Goal: Transaction & Acquisition: Purchase product/service

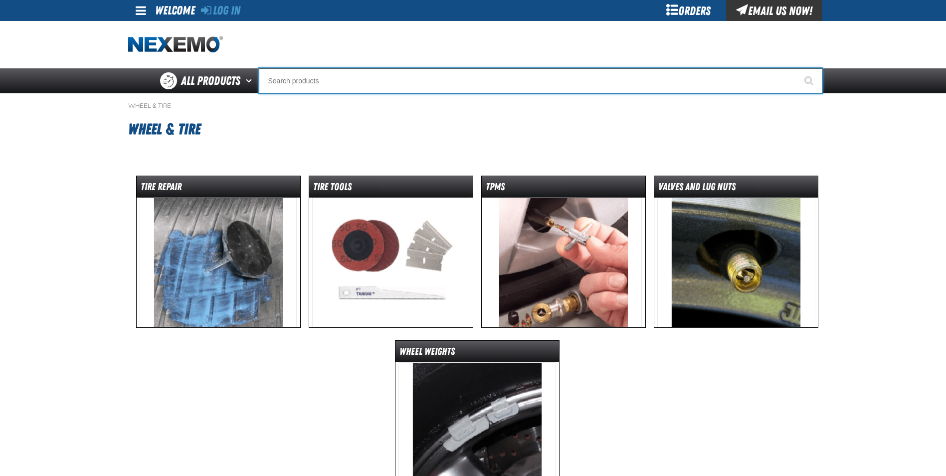
click at [336, 80] on input "Search" at bounding box center [540, 80] width 563 height 25
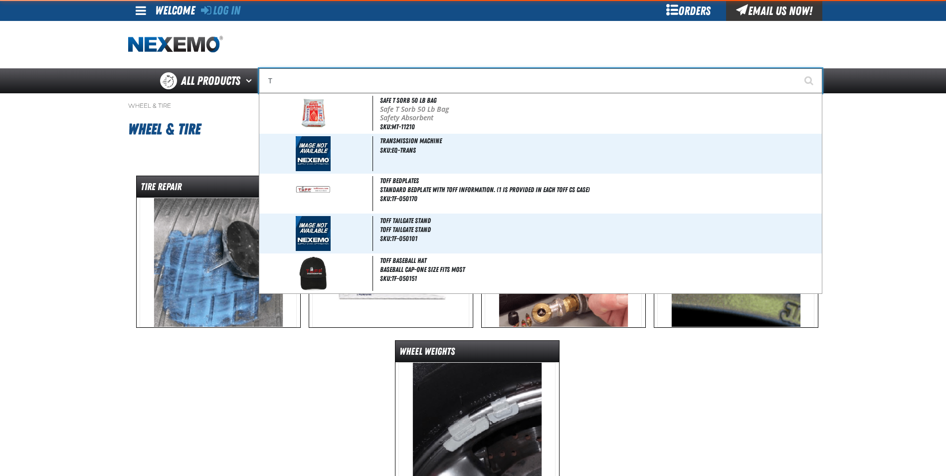
type input "TI"
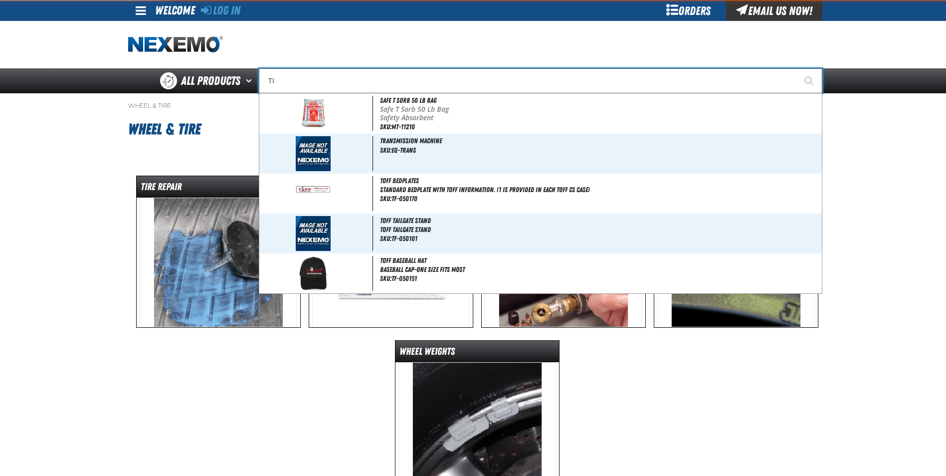
type input "TIRE SALE"
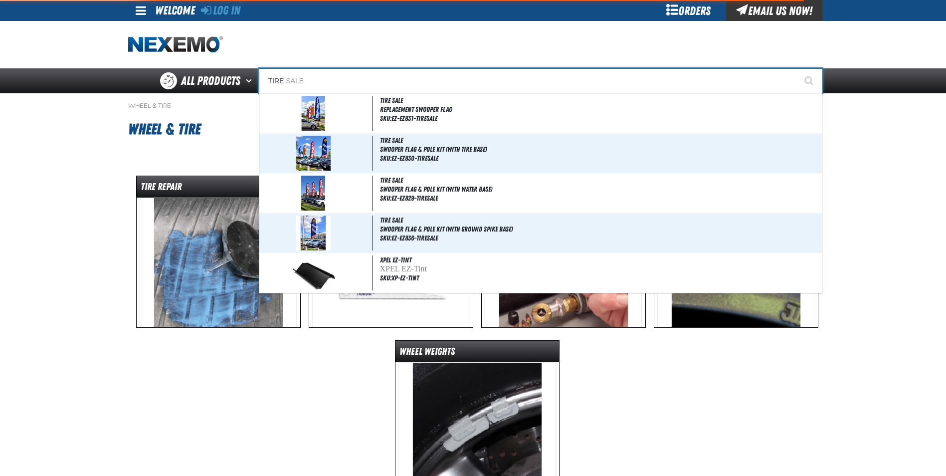
type input "TIRE"
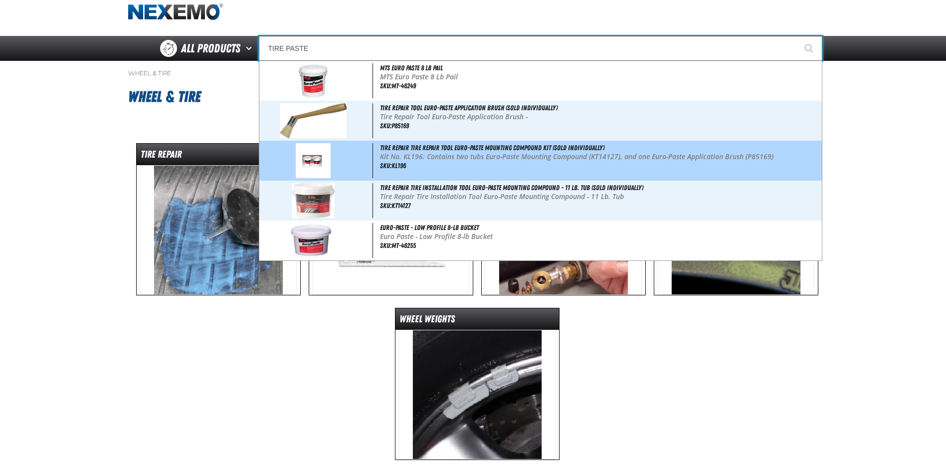
scroll to position [50, 0]
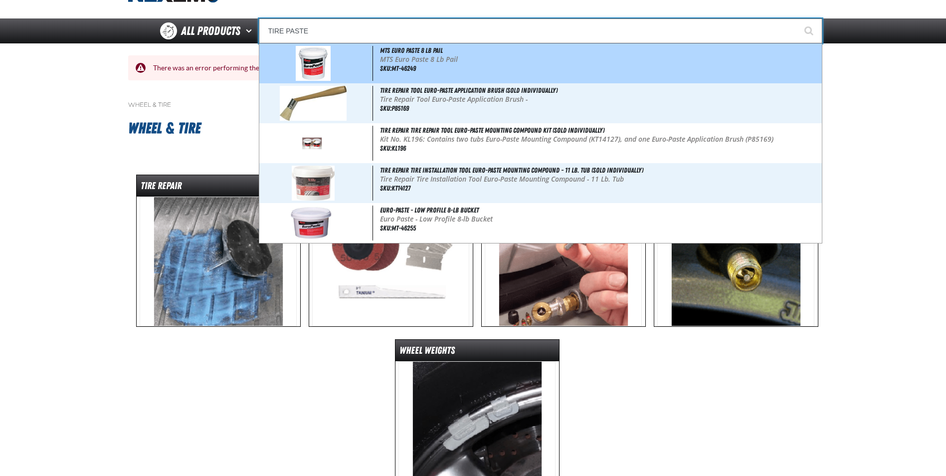
click at [410, 53] on span "MTS Euro Paste 8 Lb Pail" at bounding box center [411, 50] width 63 height 8
type input "MTS Euro Paste 8 Lb Pail"
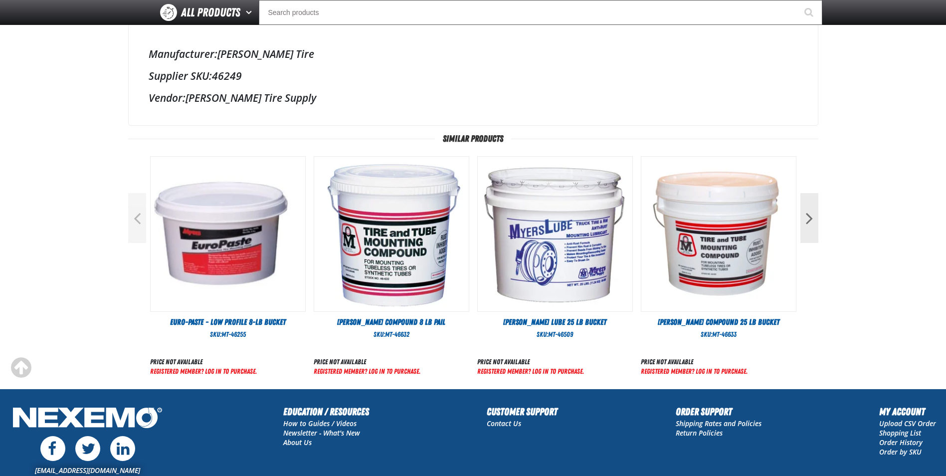
scroll to position [255, 0]
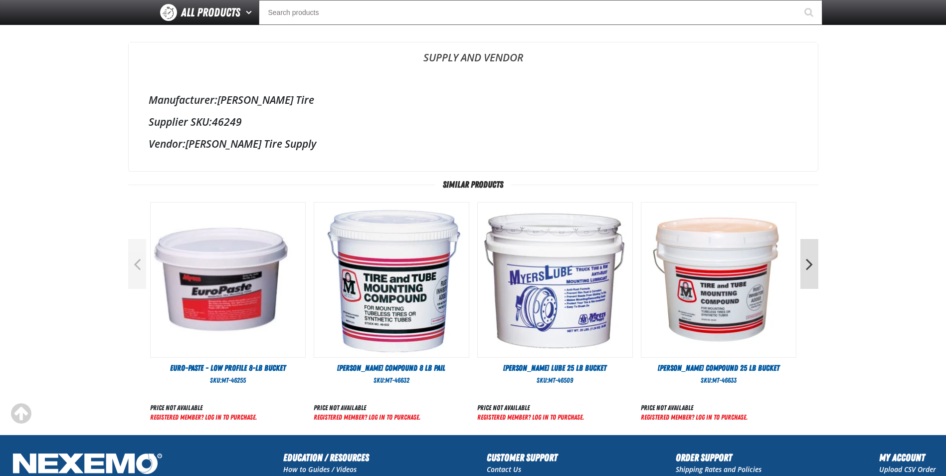
click at [806, 271] on button "Next" at bounding box center [809, 264] width 18 height 50
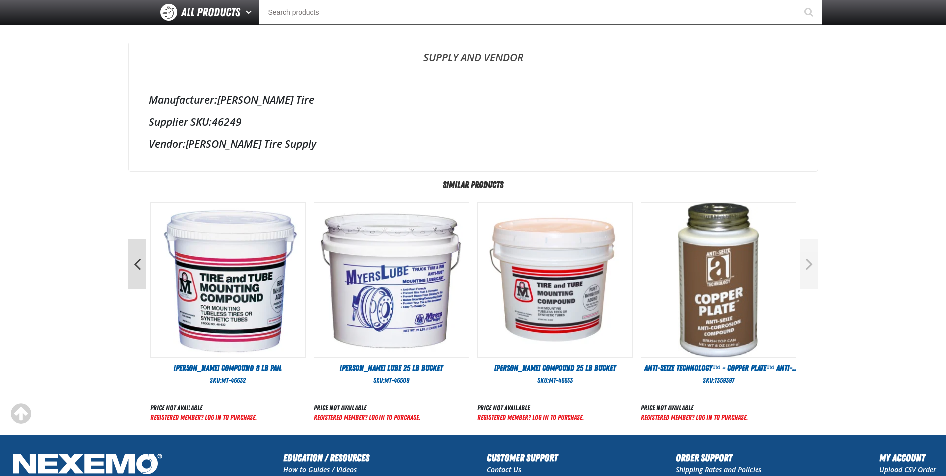
click at [132, 266] on button "Previous" at bounding box center [137, 264] width 18 height 50
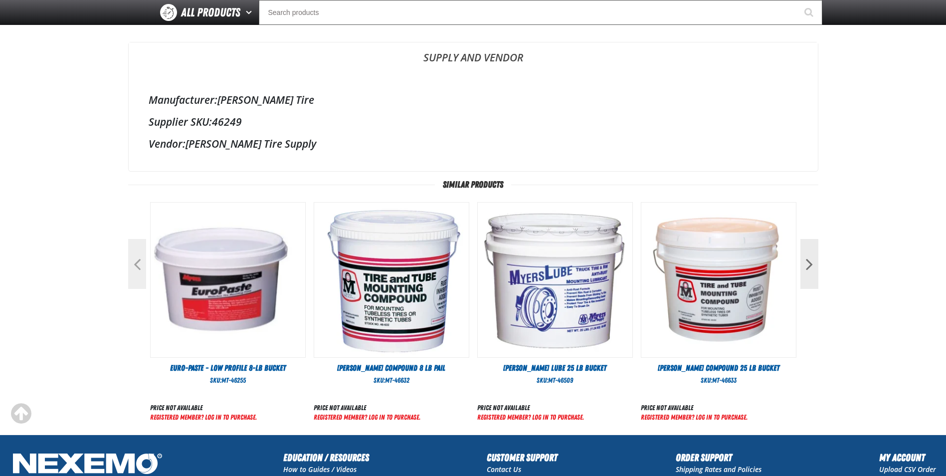
click at [132, 266] on button "Previous" at bounding box center [137, 264] width 18 height 50
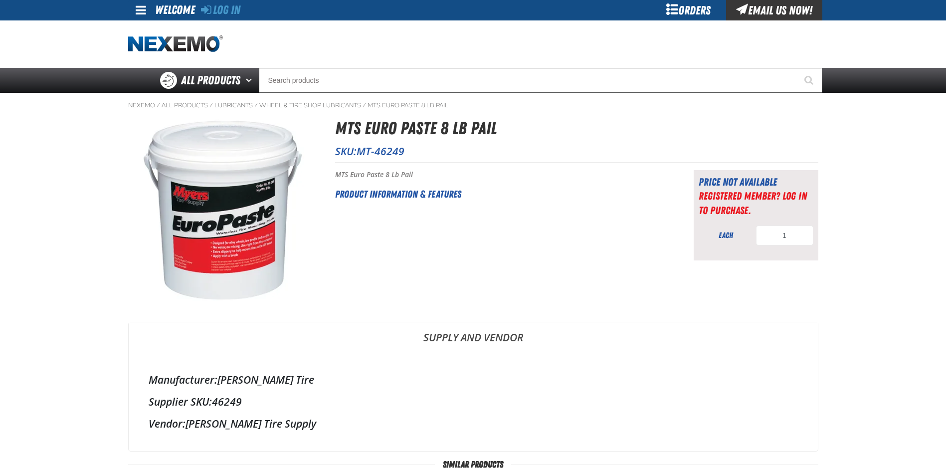
scroll to position [0, 0]
click at [803, 234] on input "1" at bounding box center [784, 236] width 57 height 20
type input "1"
click at [252, 223] on img at bounding box center [223, 210] width 188 height 188
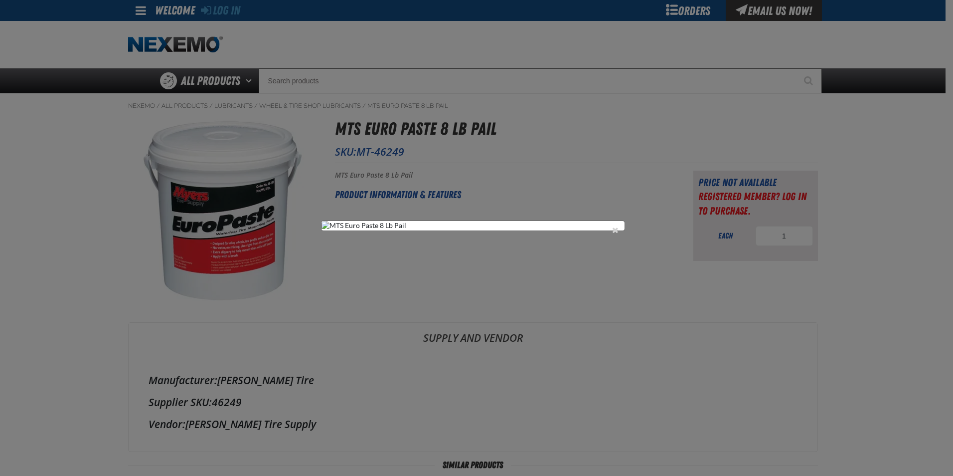
click at [252, 223] on div "1" at bounding box center [476, 238] width 953 height 476
click at [438, 230] on img at bounding box center [473, 225] width 303 height 9
click at [610, 224] on button "Close the Dialog" at bounding box center [616, 230] width 12 height 12
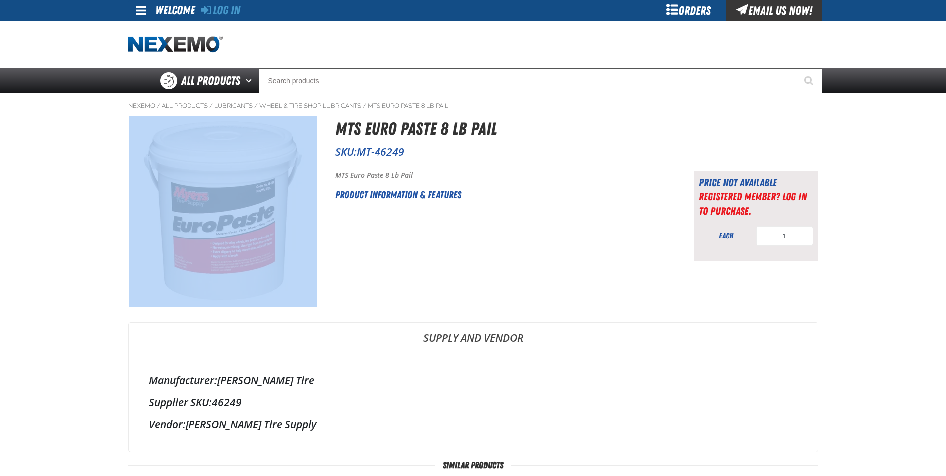
drag, startPoint x: 408, startPoint y: 152, endPoint x: 333, endPoint y: 153, distance: 75.3
click at [333, 116] on div "MTS Euro Paste 8 Lb Pail SKU: MT-46249" at bounding box center [473, 116] width 690 height 0
drag, startPoint x: 333, startPoint y: 153, endPoint x: 406, endPoint y: 143, distance: 74.5
click at [406, 143] on div "MTS Euro Paste 8 Lb Pail SKU: MT-46249" at bounding box center [576, 139] width 483 height 47
click at [357, 150] on p "SKU: MT-46249" at bounding box center [576, 152] width 483 height 14
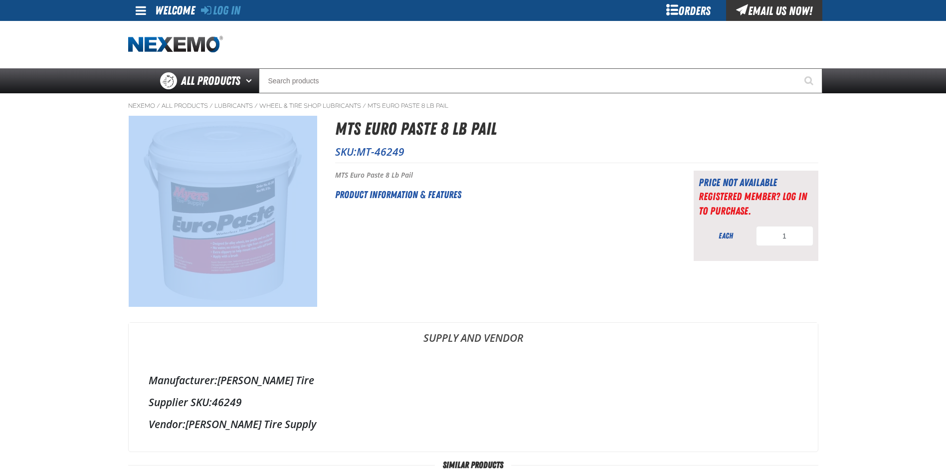
drag, startPoint x: 357, startPoint y: 150, endPoint x: 410, endPoint y: 152, distance: 53.9
click at [410, 152] on p "SKU: MT-46249" at bounding box center [576, 152] width 483 height 14
copy p "KU: MT-46249"
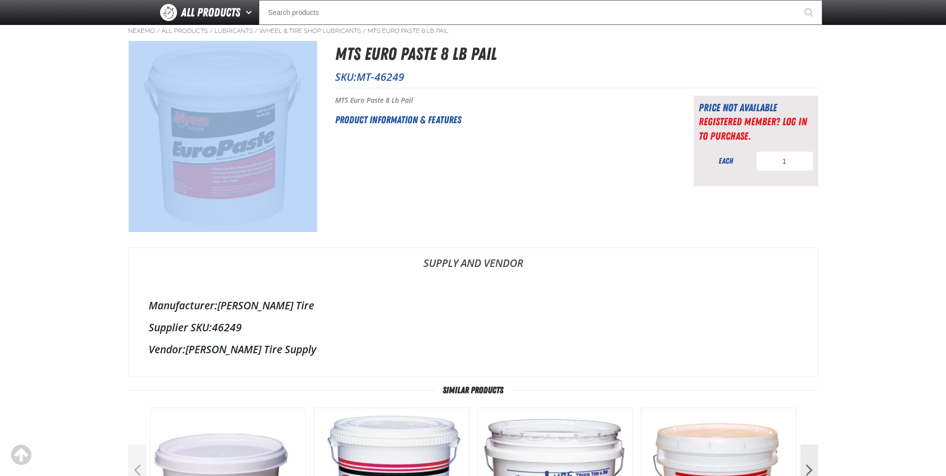
scroll to position [6, 0]
